Goal: Book appointment/travel/reservation

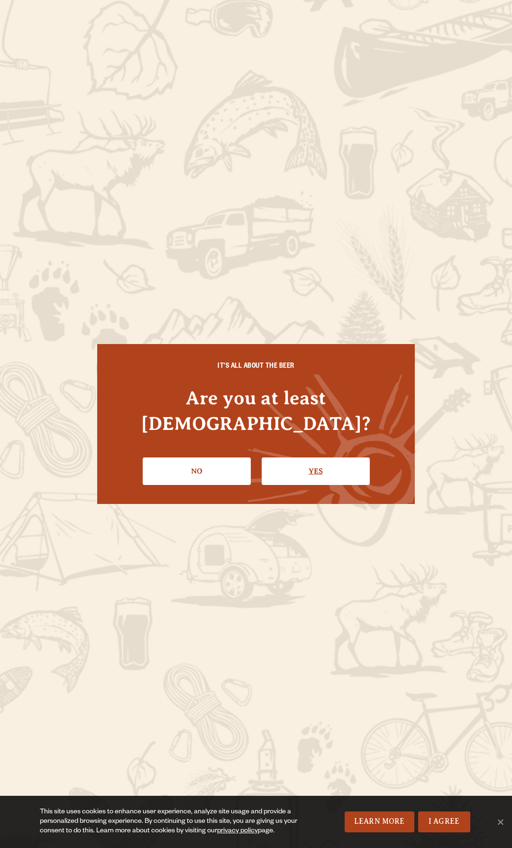
click at [323, 462] on link "Yes" at bounding box center [316, 471] width 108 height 28
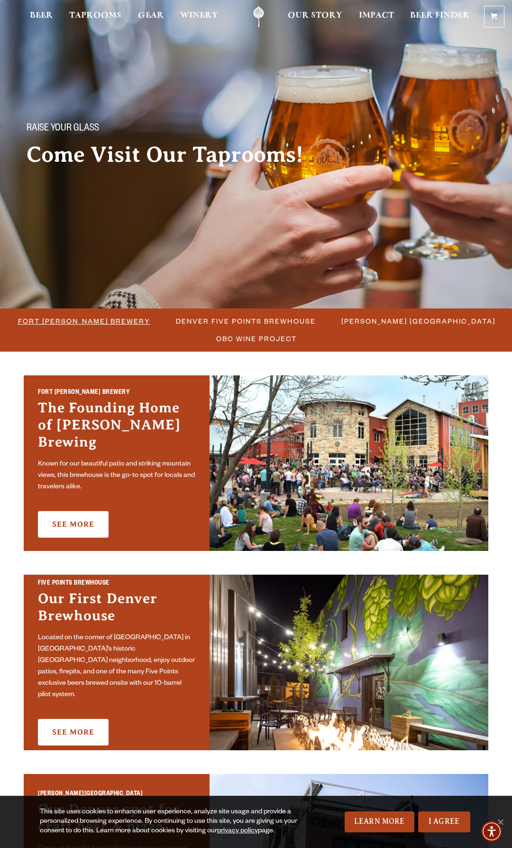
click at [111, 317] on span "Fort [PERSON_NAME] Brewery" at bounding box center [84, 321] width 132 height 14
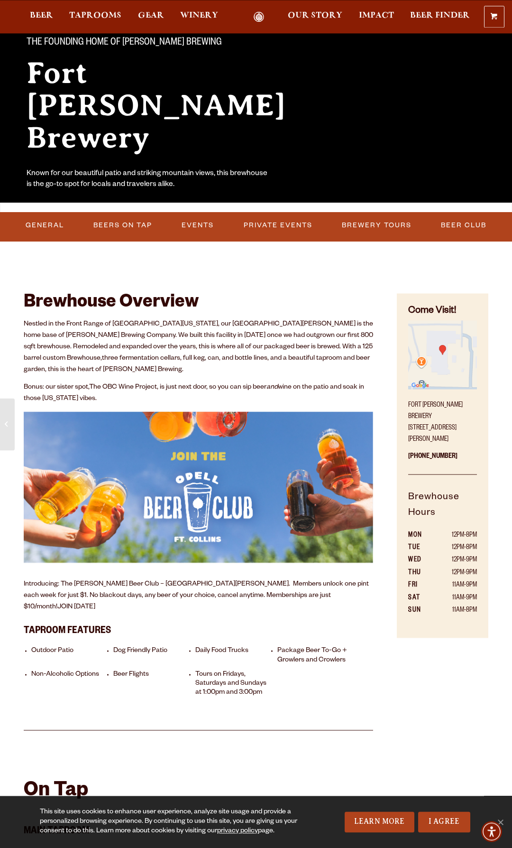
scroll to position [97, 0]
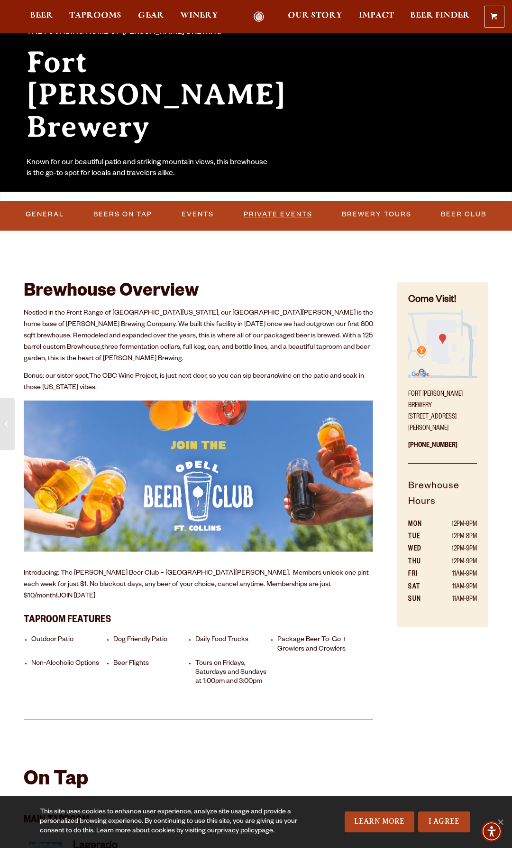
click at [263, 216] on link "Private Events" at bounding box center [278, 215] width 76 height 22
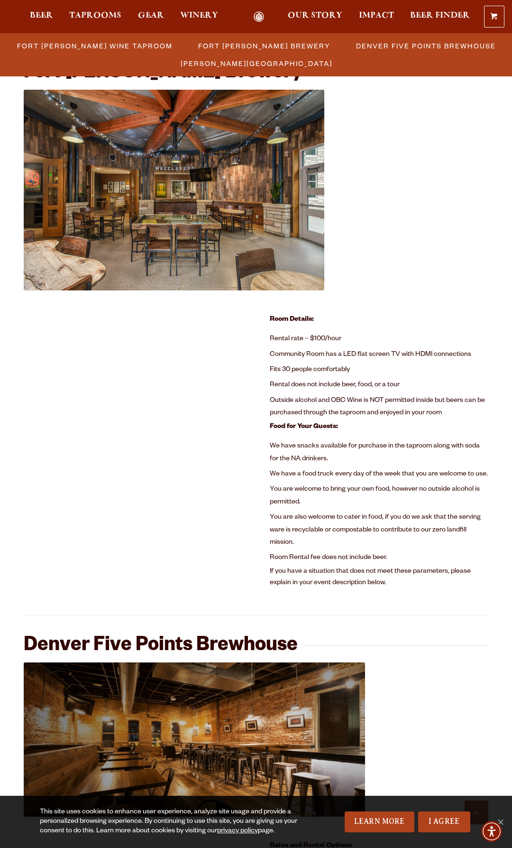
scroll to position [354, 0]
